Goal: Find specific page/section: Find specific page/section

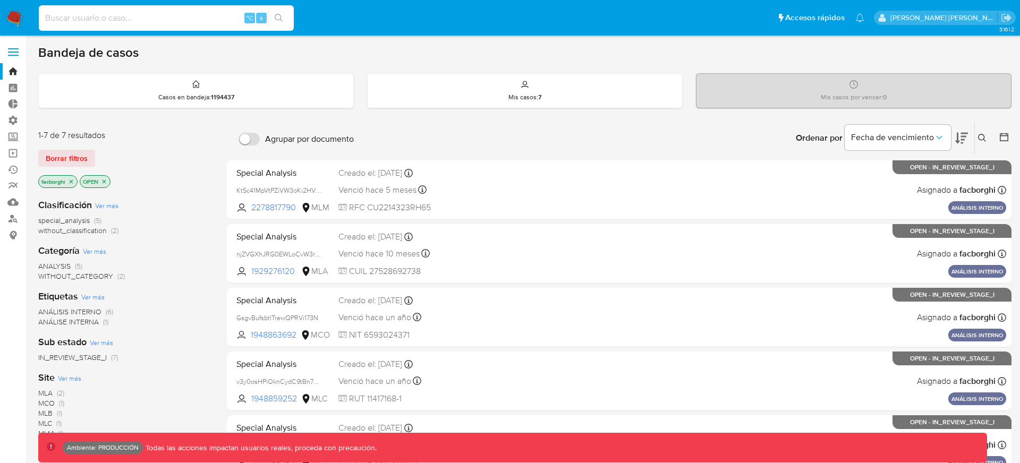
click at [171, 18] on input at bounding box center [166, 18] width 255 height 14
paste input "1790483239"
type input "1790483239"
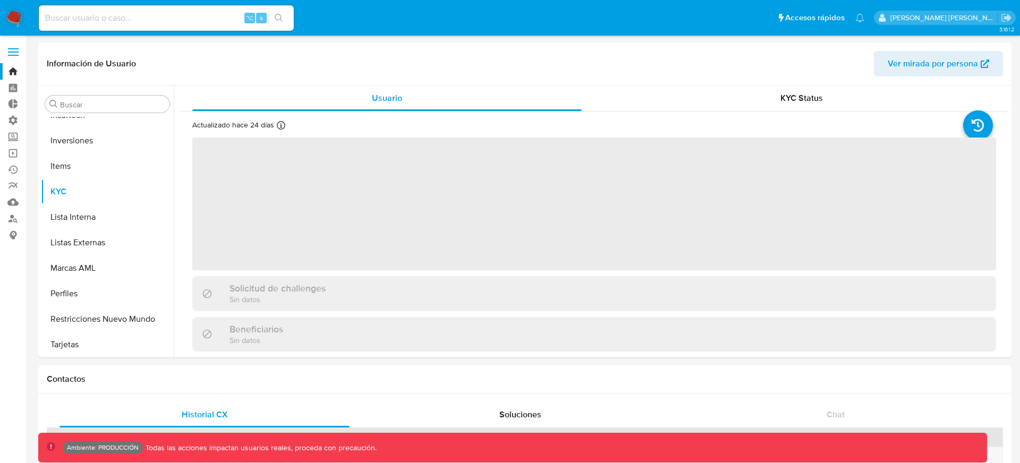
scroll to position [551, 0]
select select "10"
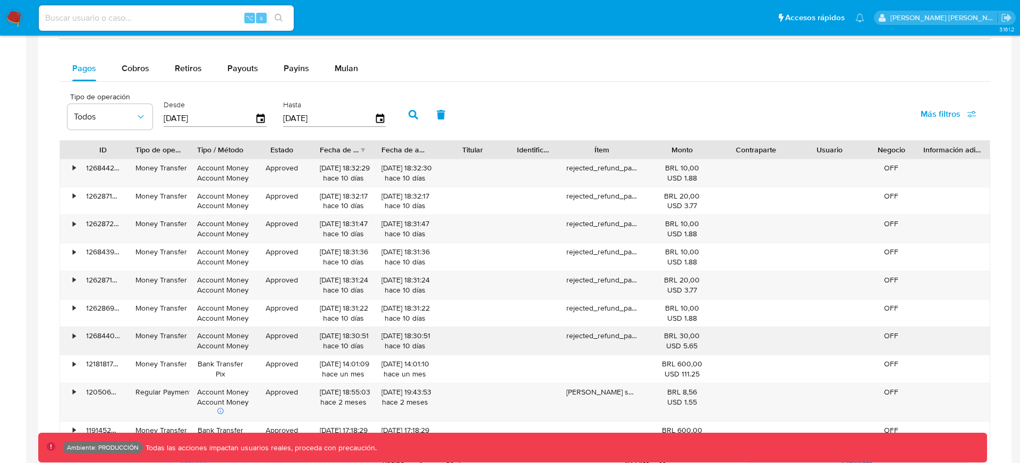
scroll to position [665, 0]
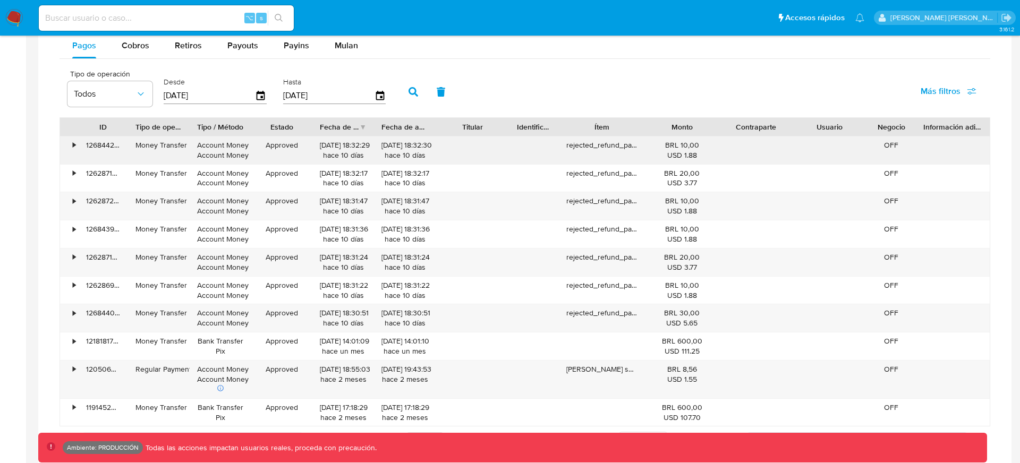
click at [74, 145] on div "•" at bounding box center [74, 145] width 3 height 10
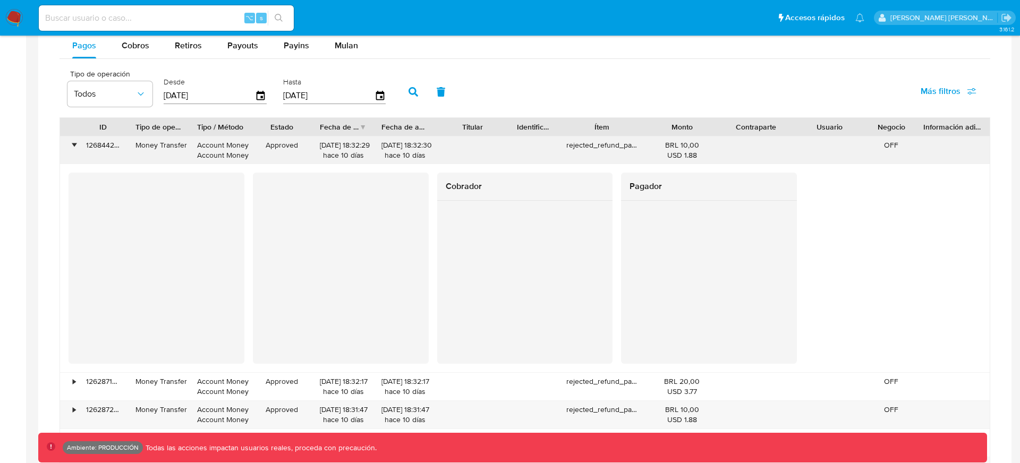
click at [75, 147] on div "•" at bounding box center [74, 145] width 3 height 10
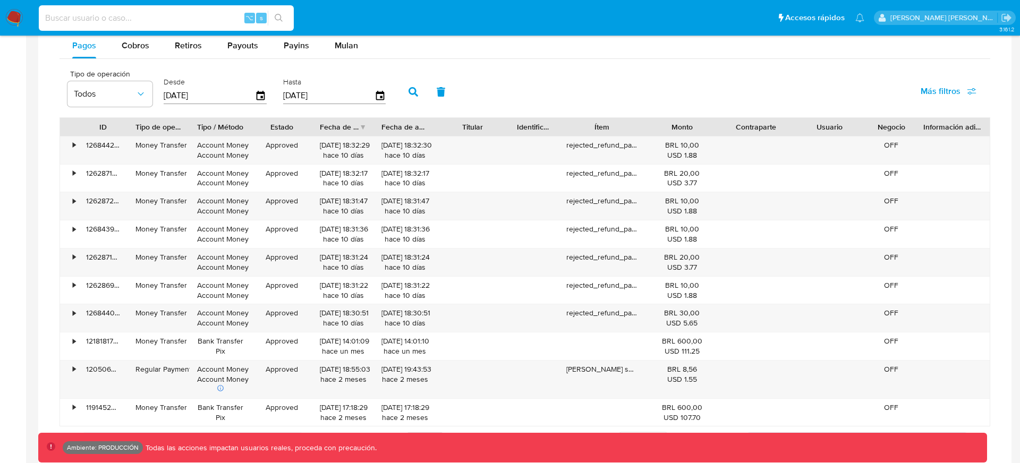
click at [190, 17] on input at bounding box center [166, 18] width 255 height 14
paste input "771845781"
type input "771845781"
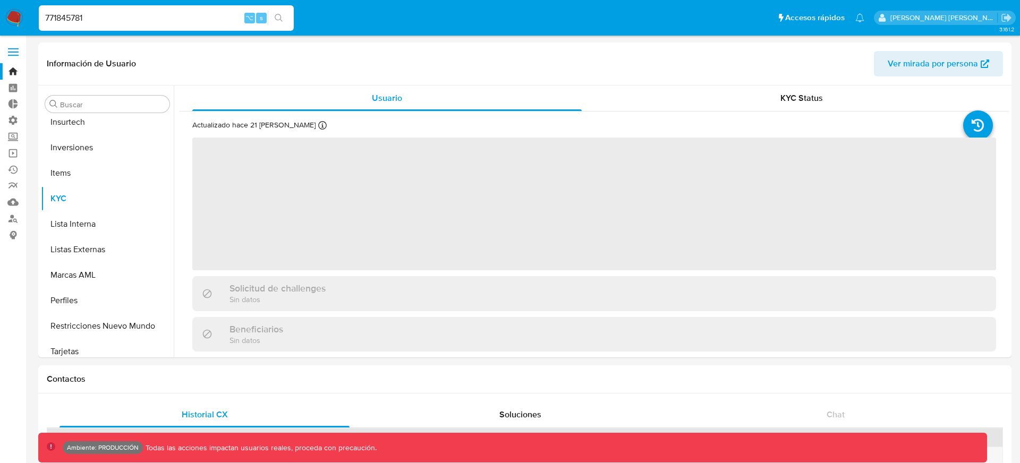
scroll to position [551, 0]
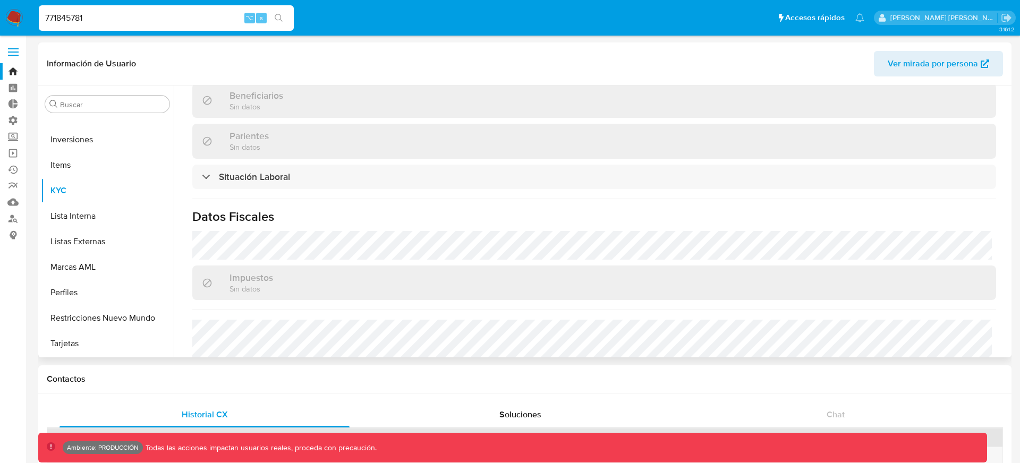
select select "10"
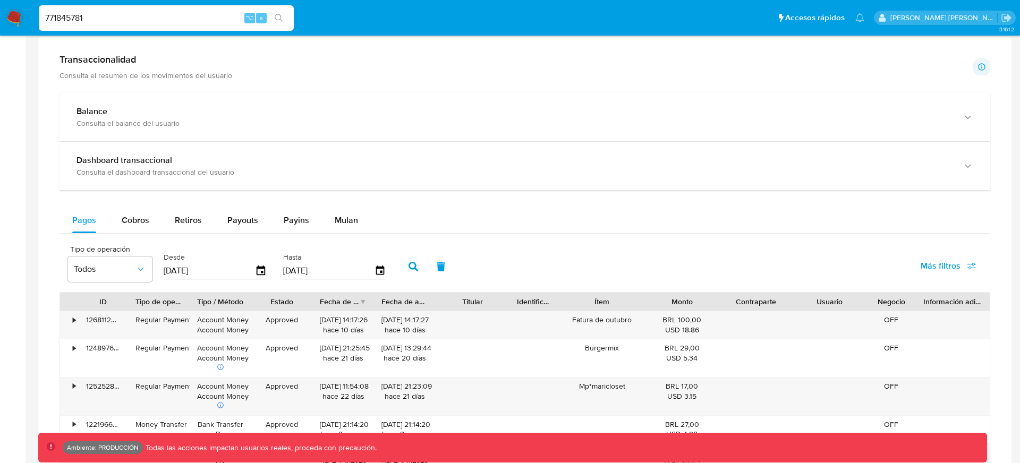
scroll to position [533, 0]
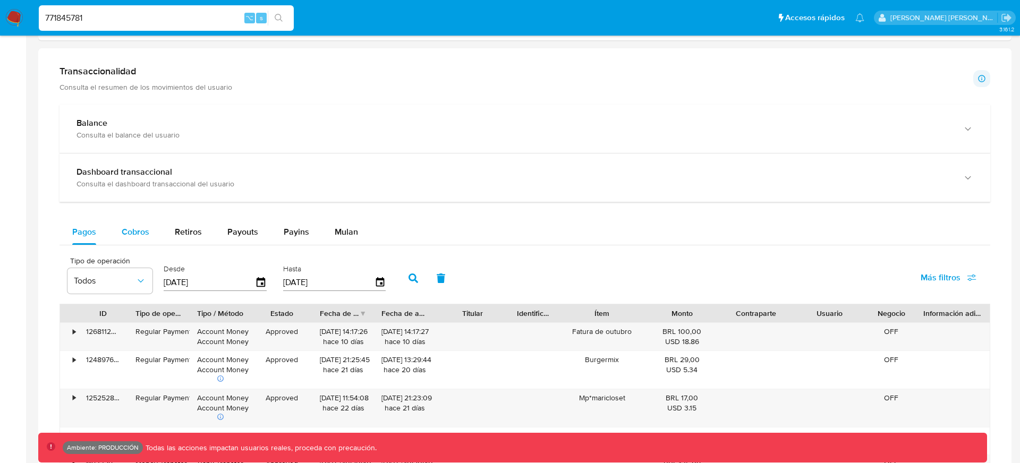
click at [134, 226] on span "Cobros" at bounding box center [136, 232] width 28 height 12
select select "10"
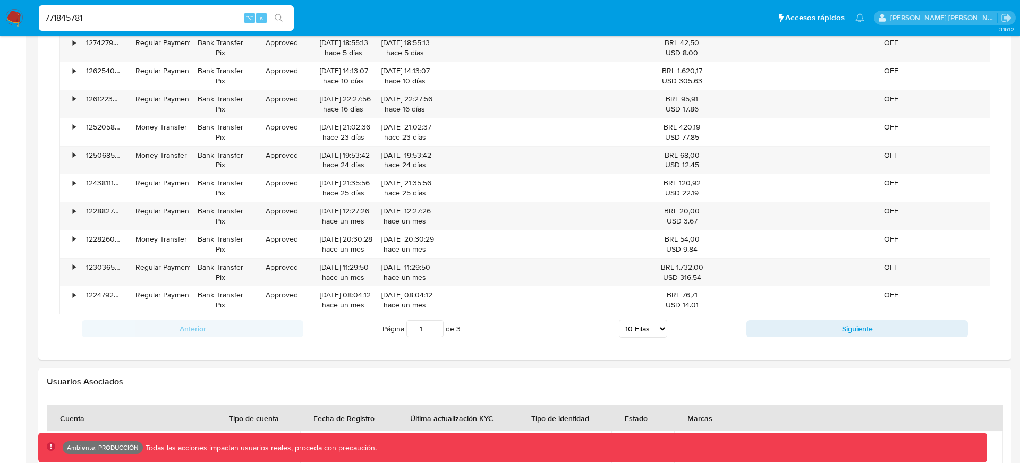
scroll to position [826, 0]
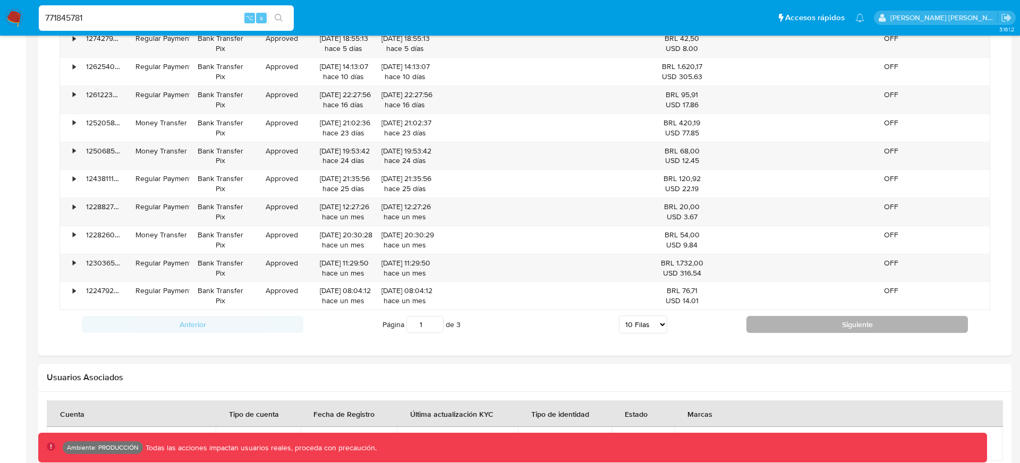
click at [775, 319] on button "Siguiente" at bounding box center [856, 324] width 221 height 17
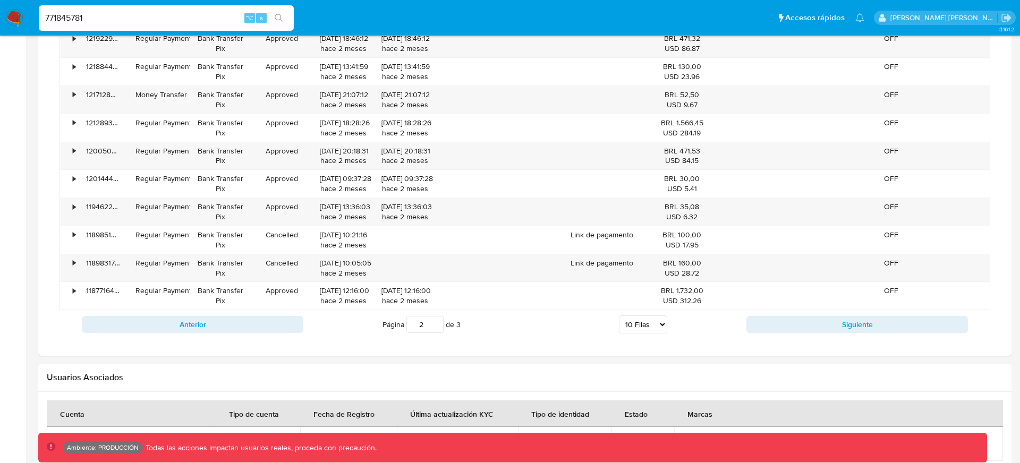
click at [793, 336] on div "Anterior Página 2 de 3 5 [PERSON_NAME] 10 [PERSON_NAME] 20 [PERSON_NAME] 25 [PE…" at bounding box center [524, 324] width 930 height 29
click at [793, 324] on button "Siguiente" at bounding box center [856, 324] width 221 height 17
type input "3"
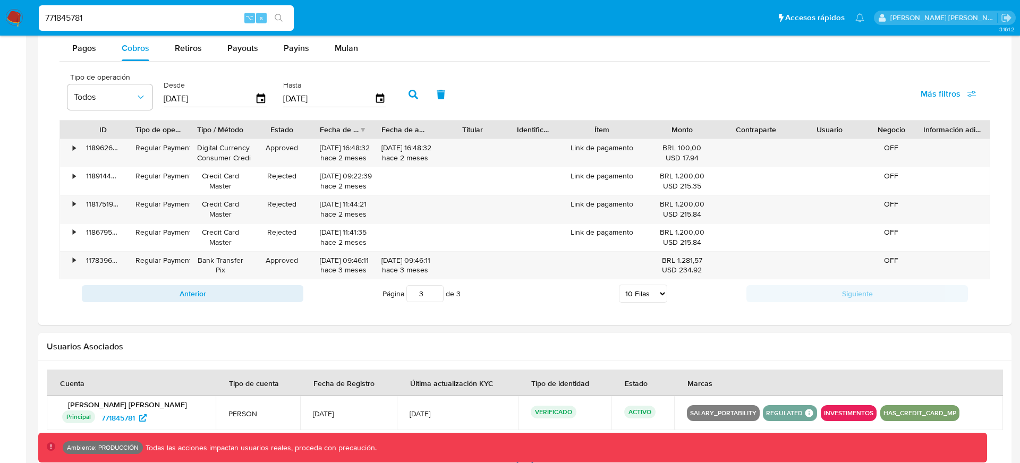
scroll to position [484, 0]
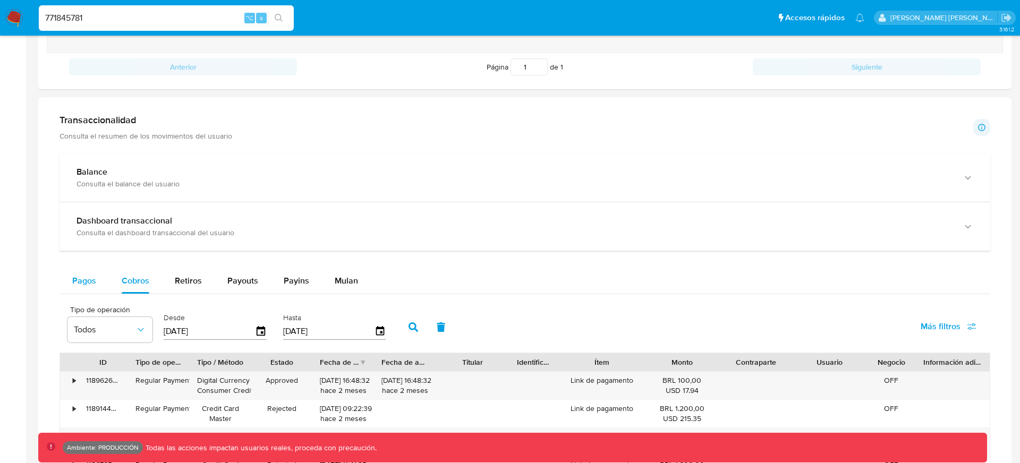
click at [87, 277] on span "Pagos" at bounding box center [84, 281] width 24 height 12
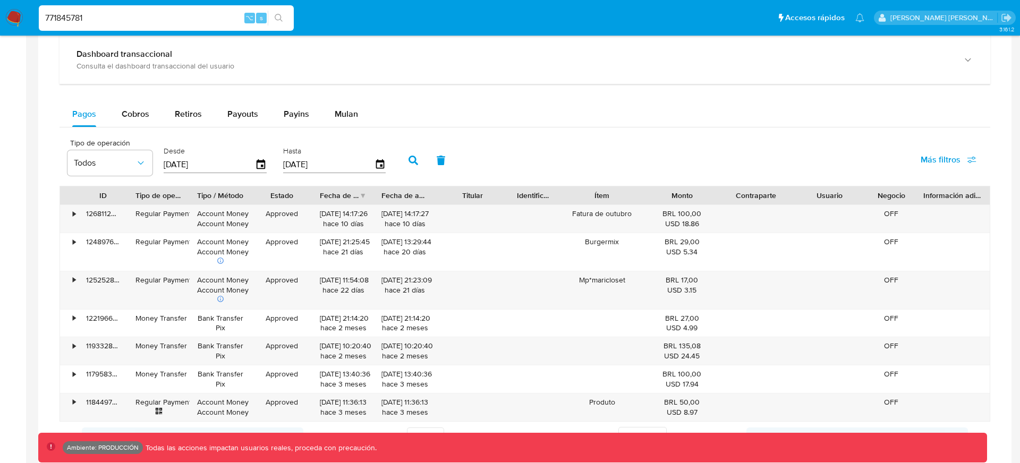
scroll to position [642, 0]
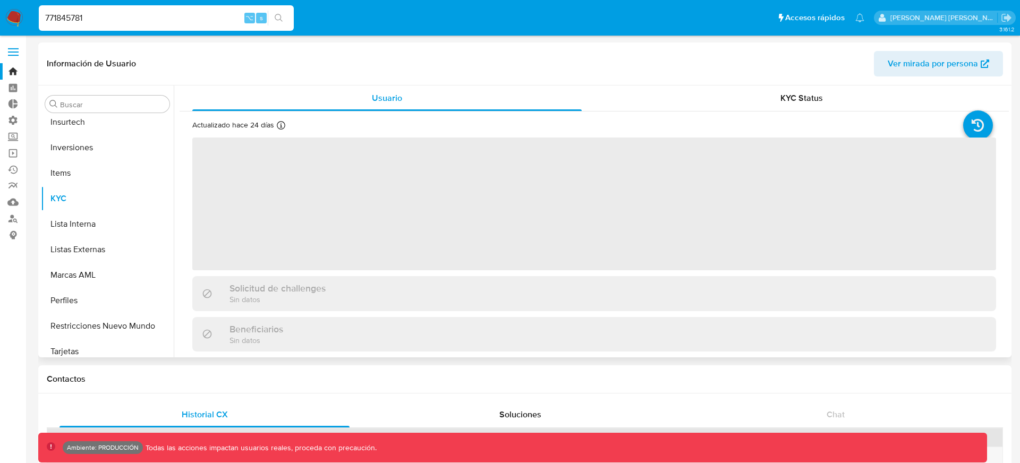
scroll to position [551, 0]
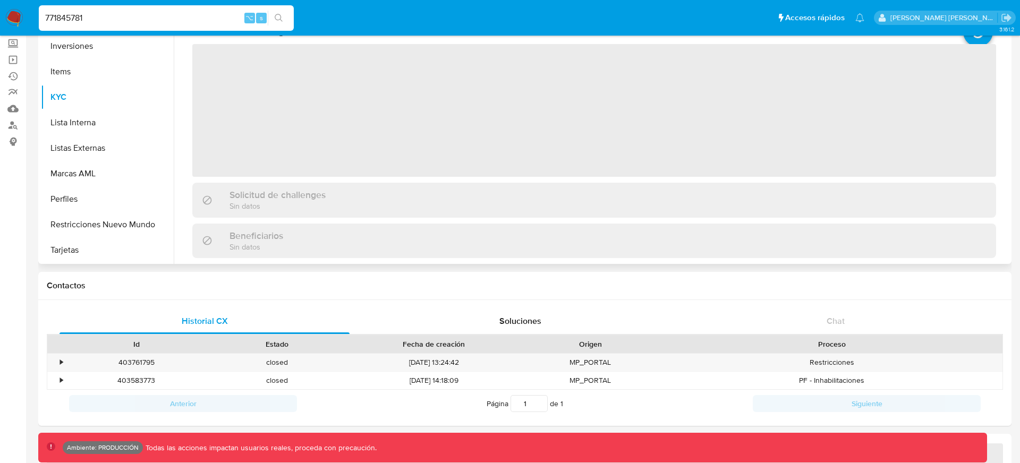
select select "10"
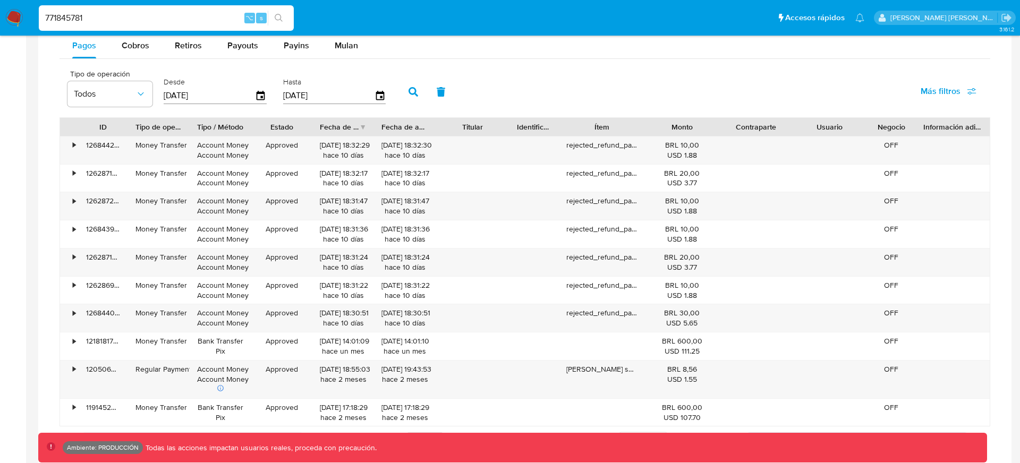
scroll to position [664, 0]
